Goal: Information Seeking & Learning: Learn about a topic

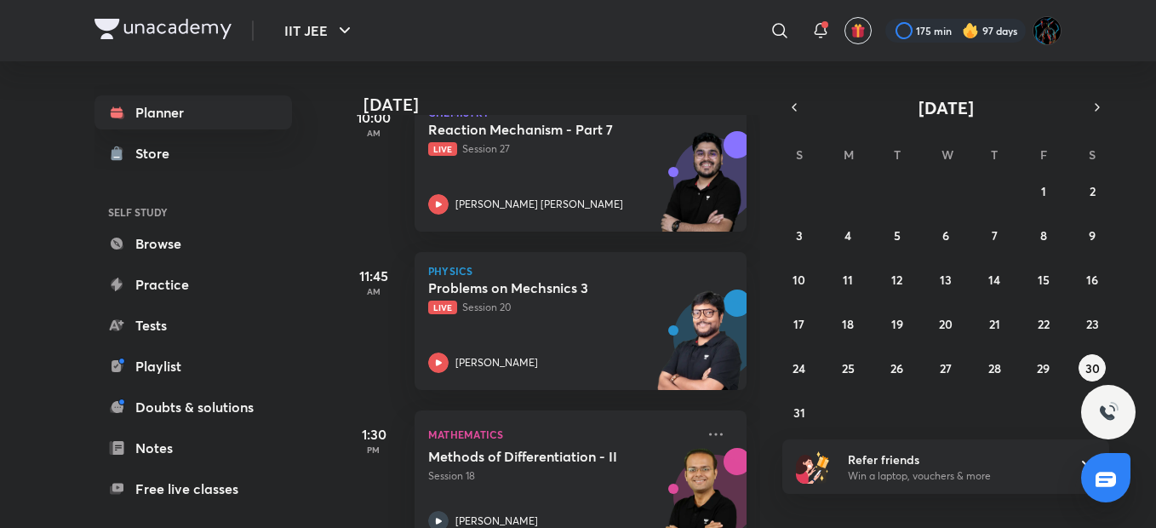
scroll to position [295, 0]
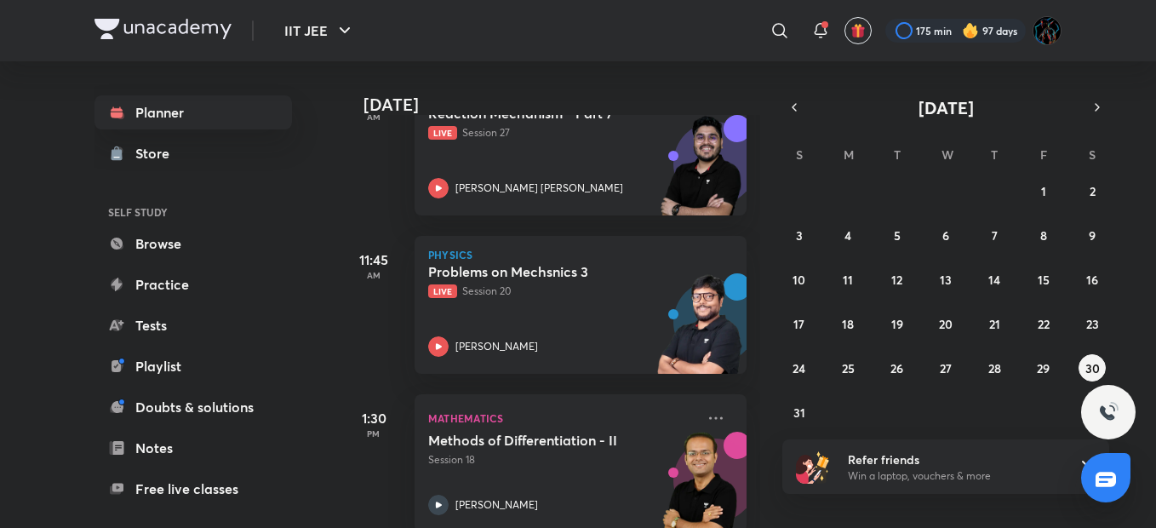
click at [656, 301] on img at bounding box center [700, 332] width 94 height 118
